Goal: Information Seeking & Learning: Learn about a topic

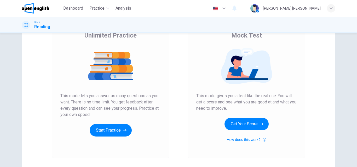
scroll to position [57, 0]
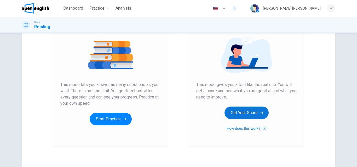
click at [261, 113] on icon "button" at bounding box center [262, 113] width 4 height 5
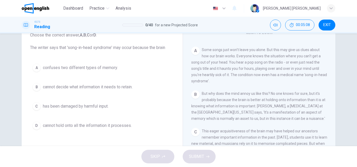
scroll to position [92, 0]
click at [35, 86] on div "B" at bounding box center [36, 87] width 8 height 8
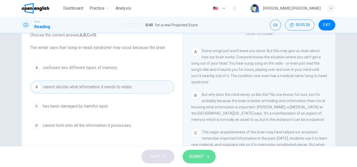
click at [194, 159] on span "SUBMIT" at bounding box center [196, 156] width 15 height 7
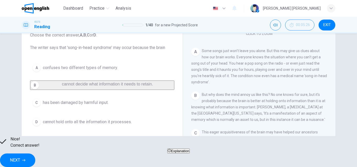
click at [35, 161] on button "NEXT" at bounding box center [17, 161] width 35 height 14
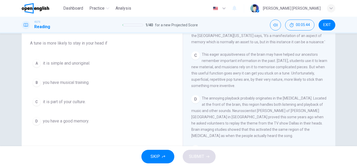
scroll to position [166, 0]
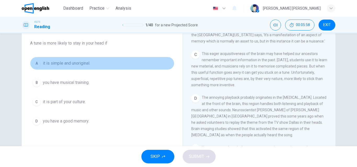
click at [36, 63] on div "A" at bounding box center [36, 63] width 8 height 8
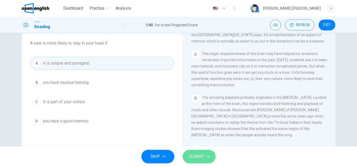
click at [205, 156] on button "SUBMIT" at bounding box center [199, 157] width 33 height 14
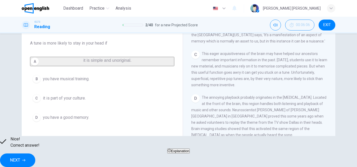
click at [35, 155] on button "NEXT" at bounding box center [17, 161] width 35 height 14
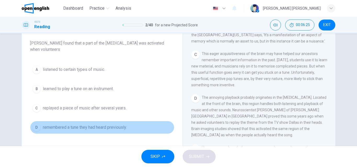
click at [36, 127] on div "D" at bounding box center [36, 128] width 8 height 8
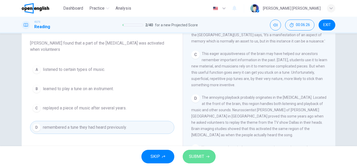
click at [197, 159] on span "SUBMIT" at bounding box center [196, 156] width 15 height 7
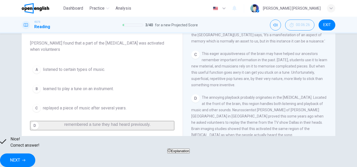
click at [20, 157] on span "NEXT" at bounding box center [15, 160] width 10 height 7
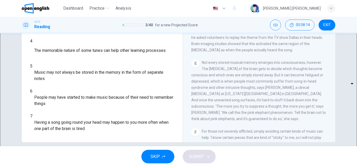
scroll to position [89, 0]
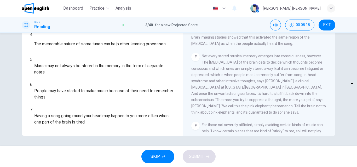
drag, startPoint x: 263, startPoint y: 88, endPoint x: 306, endPoint y: 85, distance: 43.5
click at [306, 85] on div "E Not every stored musical memory emerges into consciousness, however. The [MED…" at bounding box center [259, 84] width 136 height 63
drag, startPoint x: 263, startPoint y: 88, endPoint x: 294, endPoint y: 93, distance: 31.9
click at [294, 93] on span "Not every stored musical memory emerges into consciousness, however. The [MEDIC…" at bounding box center [258, 84] width 135 height 61
click at [67, 123] on body "This site uses cookies, as explained in our Privacy Policy . If you agree to th…" at bounding box center [178, 83] width 357 height 167
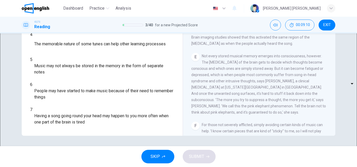
drag, startPoint x: 175, startPoint y: 95, endPoint x: 172, endPoint y: 55, distance: 40.1
click at [172, 167] on div at bounding box center [178, 167] width 357 height 0
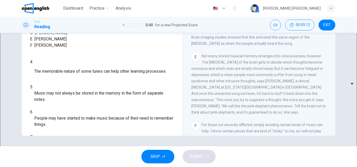
scroll to position [30, 0]
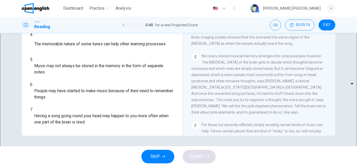
click at [66, 121] on body "This site uses cookies, as explained in our Privacy Policy . If you agree to th…" at bounding box center [178, 83] width 357 height 167
type input "*"
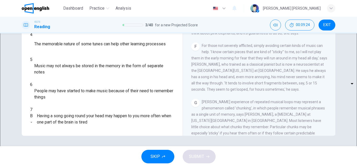
scroll to position [292, 0]
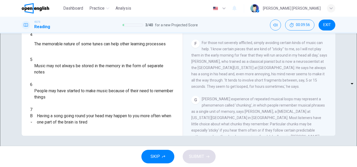
drag, startPoint x: 329, startPoint y: 81, endPoint x: 328, endPoint y: 97, distance: 16.0
click at [328, 97] on div "CLICK TO ZOOM Click to Zoom A Some songs just won't leave you alone. But this m…" at bounding box center [262, 57] width 143 height 159
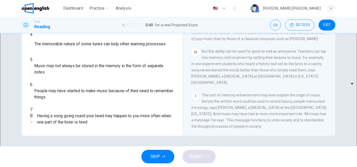
scroll to position [419, 0]
click at [66, 104] on body "This site uses cookies, as explained in our Privacy Policy . If you agree to th…" at bounding box center [178, 83] width 357 height 167
type input "*"
click at [64, 79] on body "This site uses cookies, as explained in our Privacy Policy . If you agree to th…" at bounding box center [178, 83] width 357 height 167
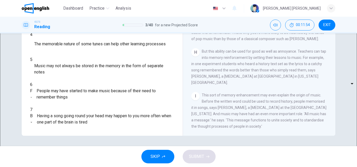
type input "*"
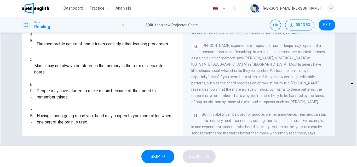
scroll to position [347, 0]
click at [65, 91] on body "This site uses cookies, as explained in our Privacy Policy . If you agree to th…" at bounding box center [178, 83] width 357 height 167
type input "*"
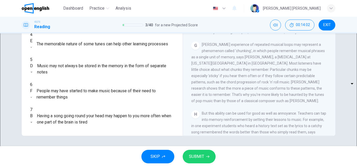
click at [210, 158] on button "SUBMIT" at bounding box center [199, 157] width 33 height 14
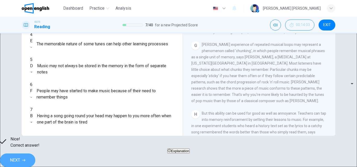
click at [20, 158] on span "NEXT" at bounding box center [15, 160] width 10 height 7
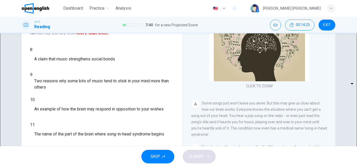
scroll to position [77, 0]
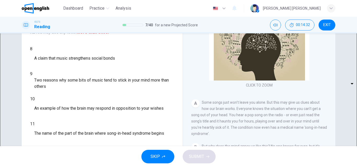
click at [66, 49] on body "This site uses cookies, as explained in our Privacy Policy . If you agree to th…" at bounding box center [178, 83] width 357 height 167
click at [67, 50] on body "This site uses cookies, as explained in our Privacy Policy . If you agree to th…" at bounding box center [178, 83] width 357 height 167
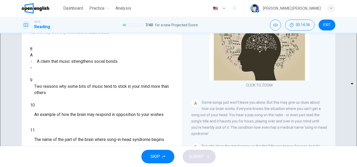
click at [67, 51] on body "This site uses cookies, as explained in our Privacy Policy . If you agree to th…" at bounding box center [178, 83] width 357 height 167
type input "*"
click at [68, 54] on body "This site uses cookies, as explained in our Privacy Policy . If you agree to th…" at bounding box center [178, 83] width 357 height 167
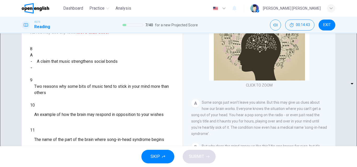
click at [68, 167] on div at bounding box center [178, 167] width 357 height 0
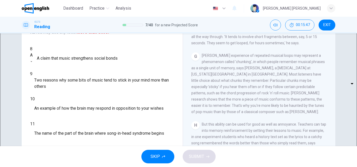
scroll to position [350, 0]
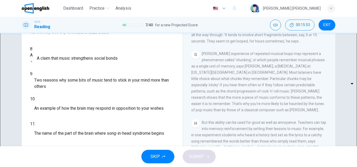
click at [65, 65] on body "This site uses cookies, as explained in our Privacy Policy . If you agree to th…" at bounding box center [178, 83] width 357 height 167
type input "*"
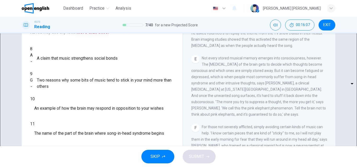
scroll to position [218, 0]
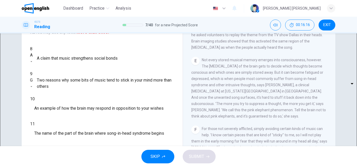
click at [66, 81] on body "This site uses cookies, as explained in our Privacy Policy . If you agree to th…" at bounding box center [178, 83] width 357 height 167
type input "*"
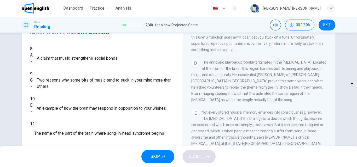
scroll to position [167, 0]
click at [65, 94] on body "This site uses cookies, as explained in our Privacy Policy . If you agree to th…" at bounding box center [178, 83] width 357 height 167
type input "*"
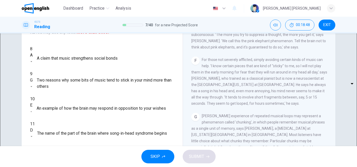
scroll to position [289, 0]
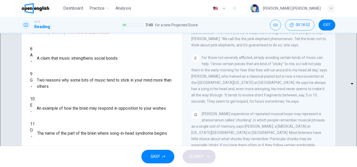
click at [66, 124] on body "This site uses cookies, as explained in our Privacy Policy . If you agree to th…" at bounding box center [178, 83] width 357 height 167
type input "*"
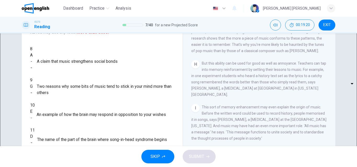
click at [63, 50] on body "This site uses cookies, as explained in our Privacy Policy . If you agree to th…" at bounding box center [178, 83] width 357 height 167
type input "*"
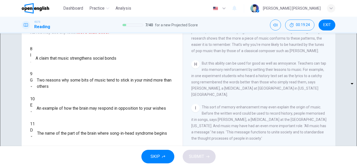
click at [56, 107] on body "This site uses cookies, as explained in our Privacy Policy . If you agree to th…" at bounding box center [178, 83] width 357 height 167
click at [118, 167] on div at bounding box center [178, 167] width 357 height 0
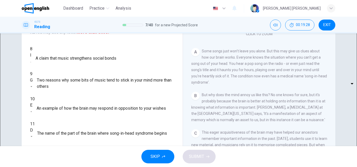
scroll to position [53, 0]
click at [51, 108] on body "This site uses cookies, as explained in our Privacy Policy . If you agree to th…" at bounding box center [178, 83] width 357 height 167
type input "*"
click at [201, 156] on span "SUBMIT" at bounding box center [196, 156] width 15 height 7
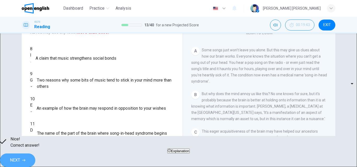
click at [20, 157] on span "NEXT" at bounding box center [15, 160] width 10 height 7
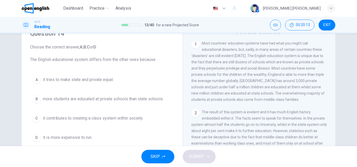
scroll to position [115, 0]
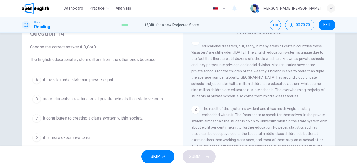
drag, startPoint x: 224, startPoint y: 61, endPoint x: 252, endPoint y: 61, distance: 28.0
click at [252, 61] on span "Most countries’ education systems have had what you might call educational disa…" at bounding box center [257, 68] width 133 height 61
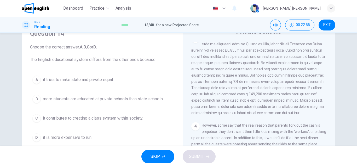
scroll to position [250, 0]
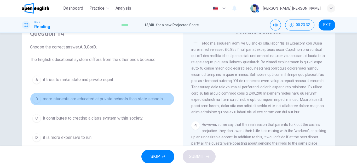
click at [36, 98] on div "B" at bounding box center [36, 99] width 8 height 8
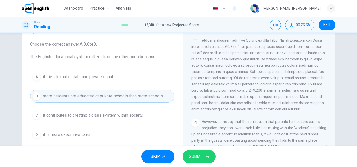
scroll to position [26, 0]
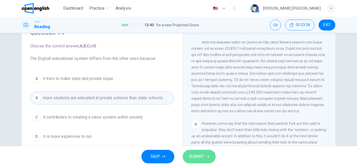
click at [198, 161] on button "SUBMIT" at bounding box center [199, 157] width 33 height 14
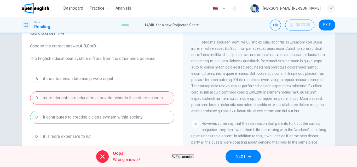
click at [99, 158] on icon at bounding box center [102, 157] width 6 height 6
click at [246, 155] on span "NEXT" at bounding box center [240, 156] width 10 height 7
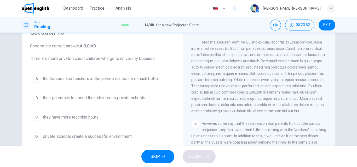
click at [34, 138] on div "D" at bounding box center [36, 137] width 8 height 8
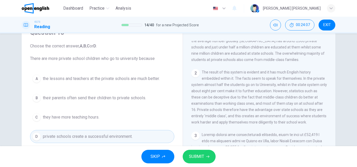
scroll to position [152, 0]
click at [207, 157] on icon "button" at bounding box center [207, 156] width 3 height 3
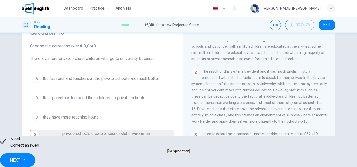
click at [20, 160] on span "NEXT" at bounding box center [15, 160] width 10 height 7
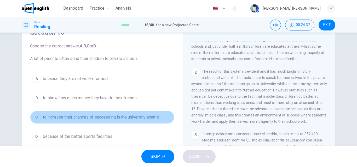
click at [36, 117] on div "C" at bounding box center [36, 117] width 8 height 8
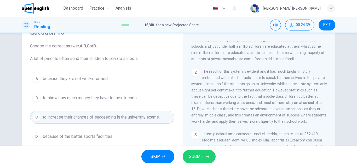
click at [200, 153] on button "SUBMIT" at bounding box center [199, 157] width 33 height 14
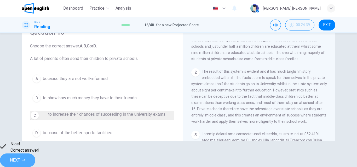
click at [35, 159] on button "NEXT" at bounding box center [17, 161] width 35 height 14
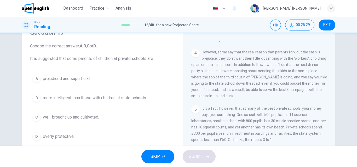
scroll to position [335, 0]
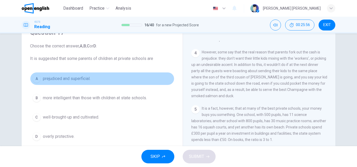
click at [36, 81] on div "A" at bounding box center [36, 79] width 8 height 8
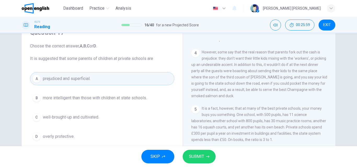
click at [195, 151] on button "SUBMIT" at bounding box center [199, 157] width 33 height 14
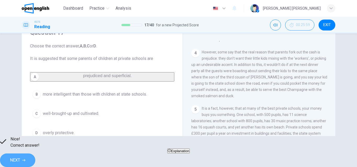
click at [20, 157] on span "NEXT" at bounding box center [15, 160] width 10 height 7
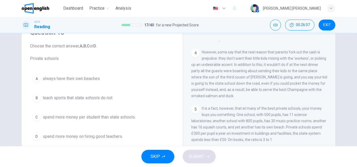
click at [35, 118] on div "C" at bounding box center [36, 117] width 8 height 8
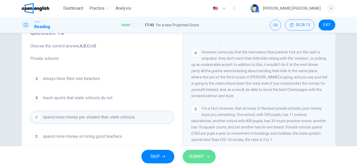
click at [206, 159] on button "SUBMIT" at bounding box center [199, 157] width 33 height 14
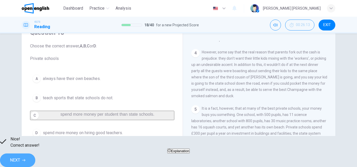
click at [35, 157] on button "NEXT" at bounding box center [17, 161] width 35 height 14
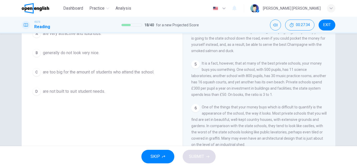
scroll to position [67, 0]
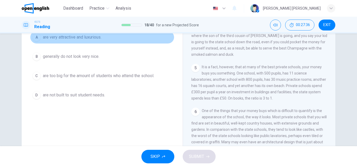
click at [35, 40] on div "A" at bounding box center [36, 37] width 8 height 8
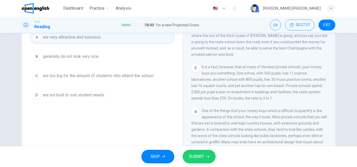
click at [198, 159] on span "SUBMIT" at bounding box center [196, 156] width 15 height 7
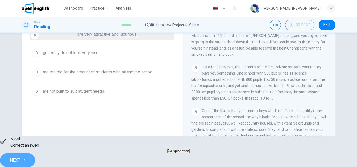
click at [20, 160] on span "NEXT" at bounding box center [15, 160] width 10 height 7
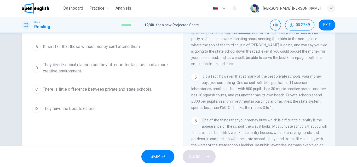
scroll to position [59, 0]
click at [39, 69] on div "B" at bounding box center [36, 67] width 8 height 8
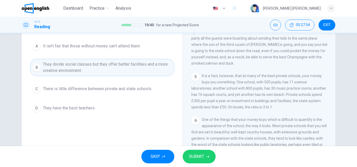
click at [197, 159] on span "SUBMIT" at bounding box center [196, 156] width 15 height 7
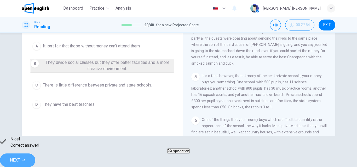
click at [35, 154] on button "NEXT" at bounding box center [17, 161] width 35 height 14
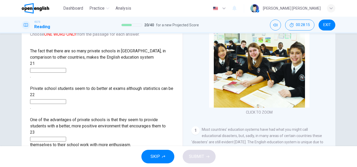
scroll to position [51, 0]
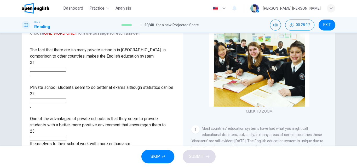
click at [66, 68] on input at bounding box center [48, 69] width 36 height 5
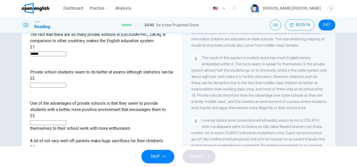
scroll to position [125, 0]
type input "******"
click at [66, 83] on input at bounding box center [48, 85] width 36 height 5
type input "*********"
click at [66, 121] on input at bounding box center [48, 123] width 36 height 5
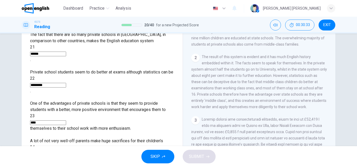
click at [35, 114] on span "23" at bounding box center [32, 116] width 5 height 5
click at [330, 74] on div "CLICK TO ZOOM Click to Zoom 1 Most countries’ education systems have had what y…" at bounding box center [262, 79] width 143 height 159
drag, startPoint x: 330, startPoint y: 74, endPoint x: 330, endPoint y: 77, distance: 2.9
click at [330, 77] on div "CLICK TO ZOOM Click to Zoom 1 Most countries’ education systems have had what y…" at bounding box center [262, 79] width 143 height 159
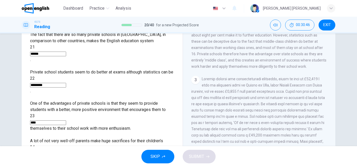
scroll to position [167, 0]
drag, startPoint x: 81, startPoint y: 96, endPoint x: 39, endPoint y: 100, distance: 42.7
click at [39, 113] on div "23 ****" at bounding box center [102, 119] width 144 height 13
type input "*****"
drag, startPoint x: 174, startPoint y: 65, endPoint x: 176, endPoint y: 100, distance: 34.3
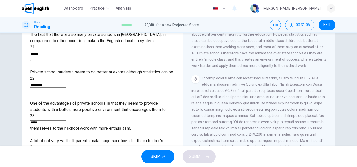
click at [176, 100] on div "Questions 21 - 25 Complete the sentences below. Choose ONE WORD ONLY from the p…" at bounding box center [102, 70] width 153 height 176
click at [66, 152] on input at bounding box center [48, 154] width 36 height 5
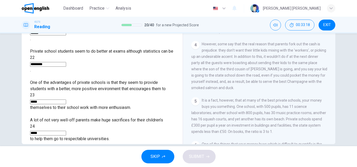
scroll to position [335, 0]
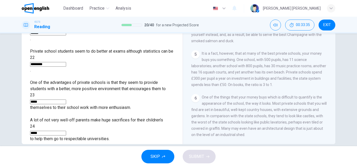
type input "*****"
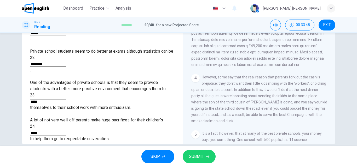
scroll to position [240, 0]
type input "****"
click at [200, 162] on button "SUBMIT" at bounding box center [199, 157] width 33 height 14
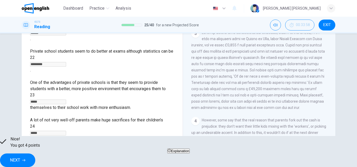
scroll to position [196, 0]
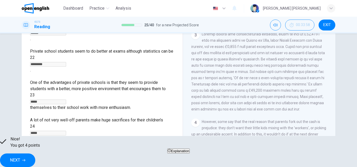
drag, startPoint x: 276, startPoint y: 64, endPoint x: 296, endPoint y: 65, distance: 20.1
click at [296, 65] on span at bounding box center [258, 71] width 134 height 79
click at [20, 157] on span "NEXT" at bounding box center [15, 160] width 10 height 7
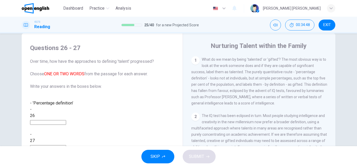
scroll to position [112, 0]
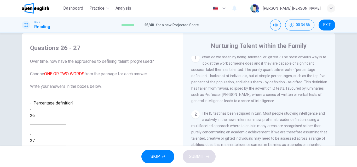
click at [66, 120] on input at bounding box center [48, 122] width 36 height 5
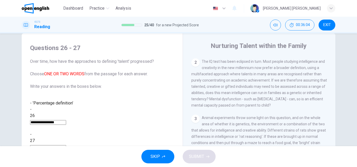
scroll to position [165, 0]
type input "**********"
click at [66, 146] on input at bounding box center [48, 148] width 36 height 5
type input "**********"
click at [66, 120] on input "**********" at bounding box center [48, 122] width 36 height 5
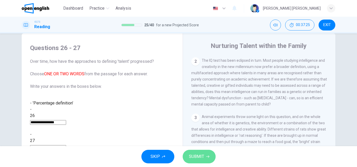
click at [204, 156] on button "SUBMIT" at bounding box center [199, 157] width 33 height 14
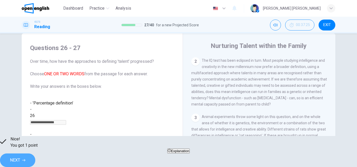
click at [20, 157] on span "NEXT" at bounding box center [15, 160] width 10 height 7
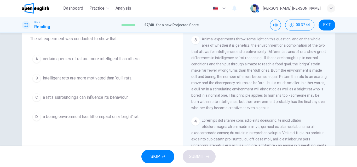
scroll to position [209, 0]
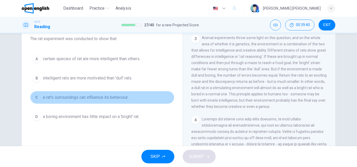
click at [37, 100] on div "C" at bounding box center [36, 98] width 8 height 8
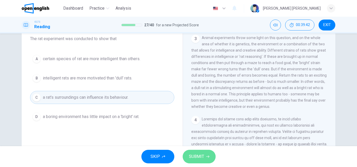
click at [197, 156] on span "SUBMIT" at bounding box center [196, 156] width 15 height 7
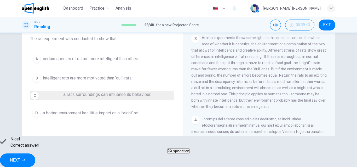
click at [20, 160] on span "NEXT" at bounding box center [15, 160] width 10 height 7
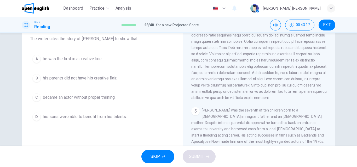
scroll to position [332, 0]
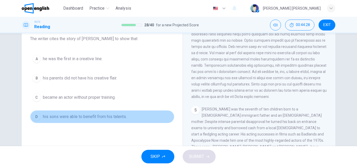
click at [36, 114] on div "D" at bounding box center [36, 117] width 8 height 8
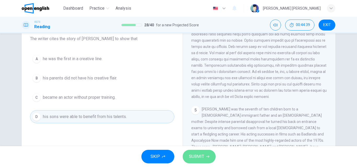
click at [196, 154] on span "SUBMIT" at bounding box center [196, 156] width 15 height 7
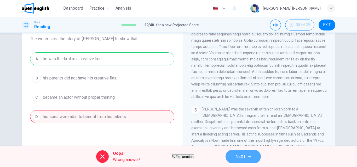
click at [246, 158] on span "NEXT" at bounding box center [240, 156] width 10 height 7
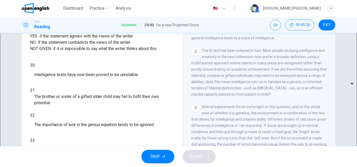
scroll to position [132, 0]
click at [61, 91] on body "This site uses cookies, as explained in our Privacy Policy . If you agree to th…" at bounding box center [178, 83] width 357 height 167
type input "*********"
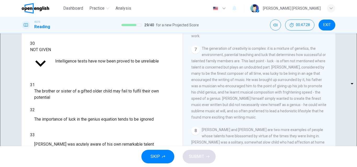
scroll to position [477, 0]
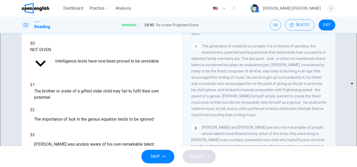
click at [68, 99] on body "This site uses cookies, as explained in our Privacy Policy . If you agree to th…" at bounding box center [178, 83] width 357 height 167
type input "***"
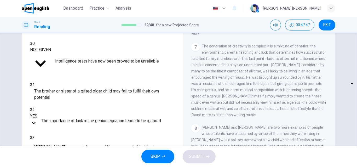
click at [332, 117] on div "Nurturing Talent within the Family CLICK TO ZOOM Click to Zoom 1 What do we mea…" at bounding box center [259, 62] width 153 height 190
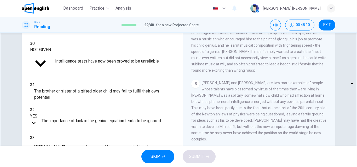
scroll to position [531, 0]
click at [66, 115] on body "This site uses cookies, as explained in our Privacy Policy . If you agree to th…" at bounding box center [178, 83] width 357 height 167
type input "**"
click at [334, 125] on div "Questions 30 - 34 Do the following statements agree with the claims of the writ…" at bounding box center [178, 58] width 330 height 182
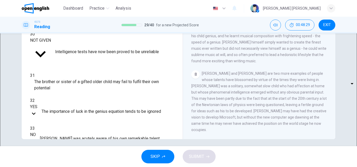
scroll to position [89, 0]
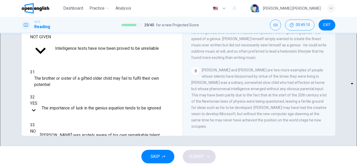
click at [62, 111] on body "This site uses cookies, as explained in our Privacy Policy . If you agree to th…" at bounding box center [178, 83] width 357 height 167
type input "*********"
click at [66, 58] on body "This site uses cookies, as explained in our Privacy Policy . If you agree to th…" at bounding box center [178, 83] width 357 height 167
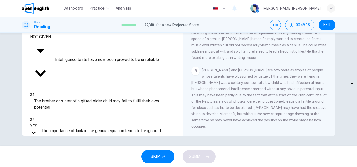
type input "***"
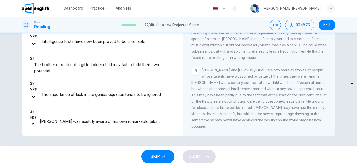
click at [64, 68] on body "This site uses cookies, as explained in our Privacy Policy . If you agree to th…" at bounding box center [178, 83] width 357 height 167
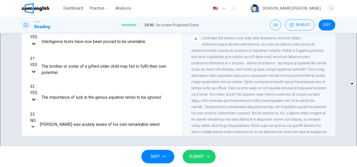
scroll to position [245, 0]
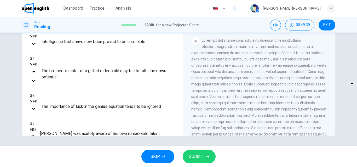
click at [59, 73] on body "This site uses cookies, as explained in our Privacy Policy . If you agree to th…" at bounding box center [178, 83] width 357 height 167
type input "*********"
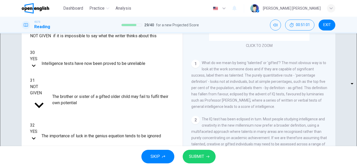
scroll to position [68, 0]
drag, startPoint x: 333, startPoint y: 42, endPoint x: 332, endPoint y: 47, distance: 4.7
click at [332, 47] on div "Nurturing Talent within the Family CLICK TO ZOOM Click to Zoom 1 What do we mea…" at bounding box center [259, 71] width 153 height 190
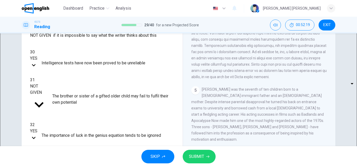
scroll to position [331, 0]
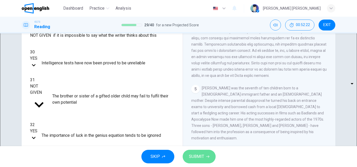
click at [206, 157] on icon "button" at bounding box center [207, 157] width 3 height 2
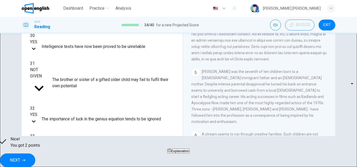
scroll to position [86, 0]
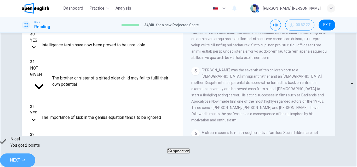
click at [20, 157] on span "NEXT" at bounding box center [15, 160] width 10 height 7
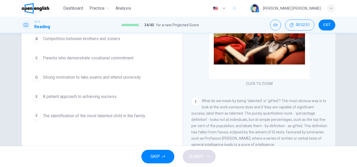
scroll to position [78, 0]
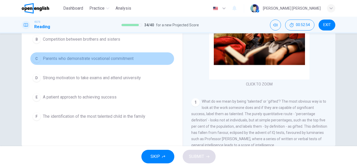
click at [35, 60] on div "C" at bounding box center [36, 59] width 8 height 8
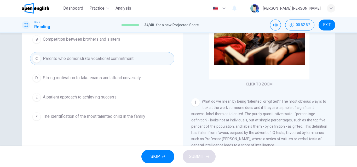
click at [333, 74] on div "Nurturing Talent within the Family CLICK TO ZOOM Click to Zoom 1 What do we mea…" at bounding box center [259, 61] width 153 height 190
click at [334, 77] on div "Question 35 Which THREE of the following does the writer regard as a feature of…" at bounding box center [178, 57] width 330 height 182
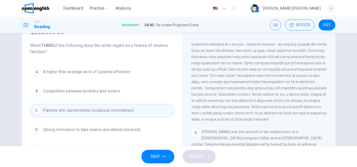
scroll to position [27, 0]
drag, startPoint x: 224, startPoint y: 77, endPoint x: 307, endPoint y: 77, distance: 82.8
click at [307, 77] on span at bounding box center [259, 69] width 136 height 105
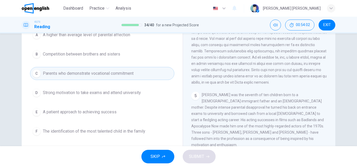
scroll to position [65, 0]
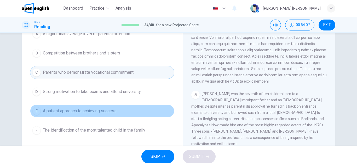
click at [121, 117] on button "E A patient approach to achieving success" at bounding box center [102, 111] width 144 height 13
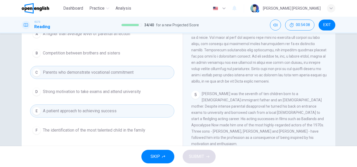
click at [121, 117] on button "E A patient approach to achieving success" at bounding box center [102, 111] width 144 height 13
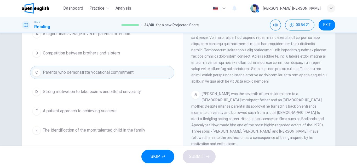
click at [124, 53] on button "B Competition between brothers and sisters" at bounding box center [102, 53] width 144 height 13
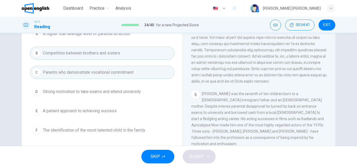
click at [121, 71] on span "Parents who demonstrate vocational commitment" at bounding box center [88, 72] width 91 height 6
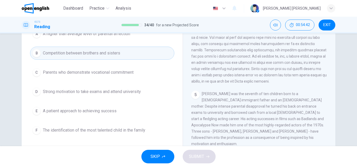
click at [113, 111] on span "A patient approach to achieving success" at bounding box center [80, 111] width 74 height 6
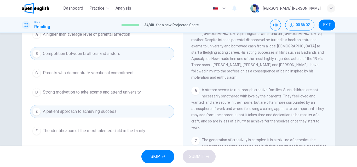
scroll to position [397, 0]
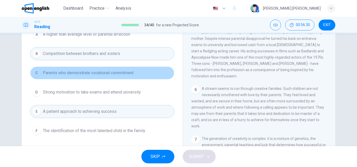
click at [128, 72] on span "Parents who demonstrate vocational commitment" at bounding box center [88, 73] width 91 height 6
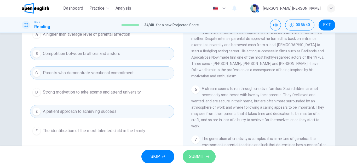
click at [197, 155] on span "SUBMIT" at bounding box center [196, 156] width 15 height 7
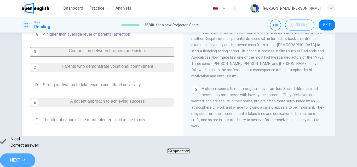
click at [35, 154] on button "NEXT" at bounding box center [17, 161] width 35 height 14
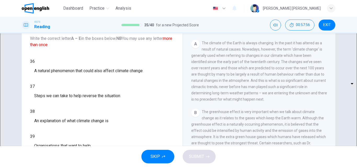
scroll to position [79, 0]
click at [56, 91] on body "This site uses cookies, as explained in our Privacy Policy . If you agree to th…" at bounding box center [178, 83] width 357 height 167
type input "*"
drag, startPoint x: 333, startPoint y: 65, endPoint x: 332, endPoint y: 70, distance: 5.5
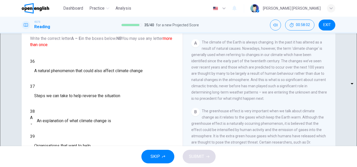
click at [332, 70] on div "The Climate of the Earth CLICK TO ZOOM Click to Zoom A The climate of the Earth…" at bounding box center [259, 80] width 153 height 190
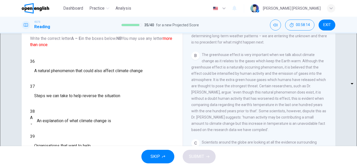
scroll to position [137, 0]
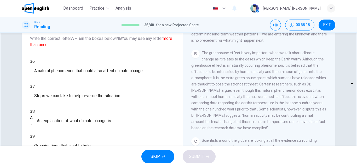
click at [67, 62] on body "This site uses cookies, as explained in our Privacy Policy . If you agree to th…" at bounding box center [178, 83] width 357 height 167
type input "*"
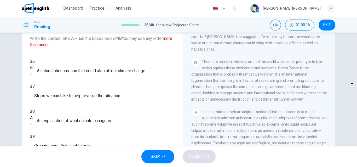
scroll to position [296, 0]
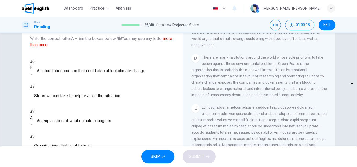
click at [62, 108] on body "This site uses cookies, as explained in our Privacy Policy . If you agree to th…" at bounding box center [178, 83] width 357 height 167
type input "*"
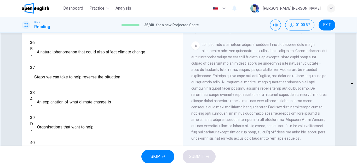
scroll to position [78, 0]
click at [57, 48] on body "This site uses cookies, as explained in our Privacy Policy . If you agree to th…" at bounding box center [178, 83] width 357 height 167
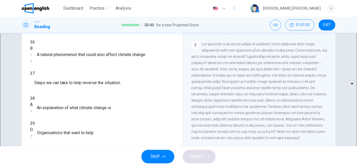
click at [90, 167] on div at bounding box center [178, 167] width 357 height 0
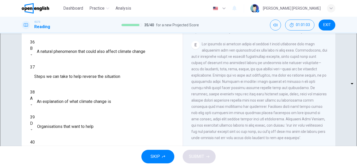
click at [65, 59] on body "This site uses cookies, as explained in our Privacy Policy . If you agree to th…" at bounding box center [178, 83] width 357 height 167
type input "*"
click at [65, 104] on body "This site uses cookies, as explained in our Privacy Policy . If you agree to th…" at bounding box center [178, 83] width 357 height 167
click at [112, 167] on div at bounding box center [178, 167] width 357 height 0
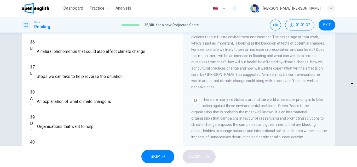
scroll to position [234, 0]
click at [67, 103] on body "This site uses cookies, as explained in our Privacy Policy . If you agree to th…" at bounding box center [178, 83] width 357 height 167
type input "*"
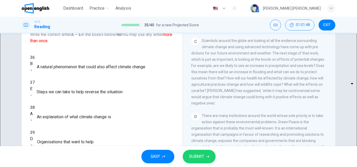
scroll to position [67, 0]
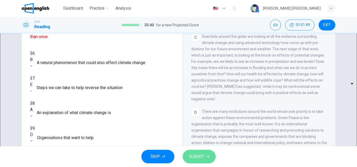
click at [205, 160] on button "SUBMIT" at bounding box center [199, 157] width 33 height 14
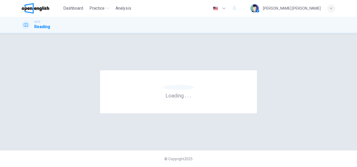
scroll to position [0, 0]
